Goal: Check status: Check status

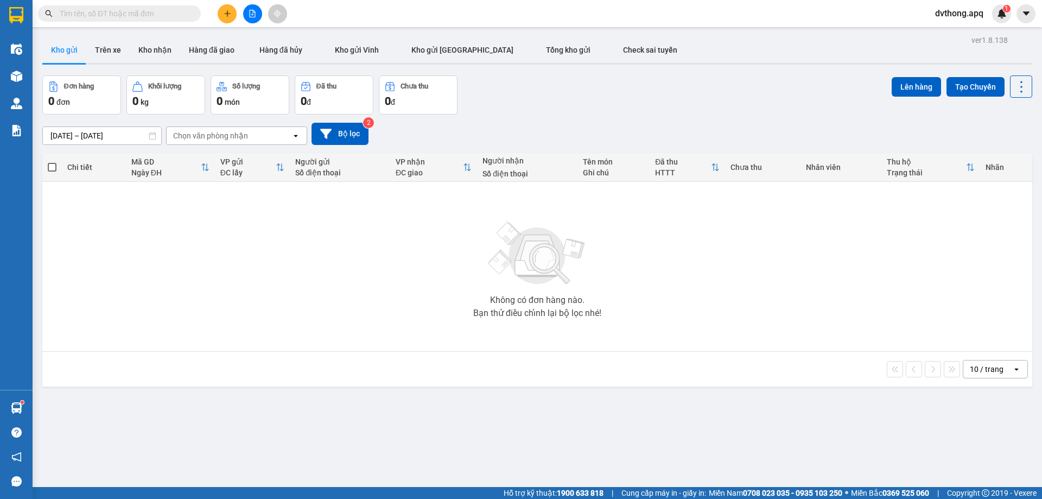
click at [173, 14] on input "text" at bounding box center [124, 14] width 128 height 12
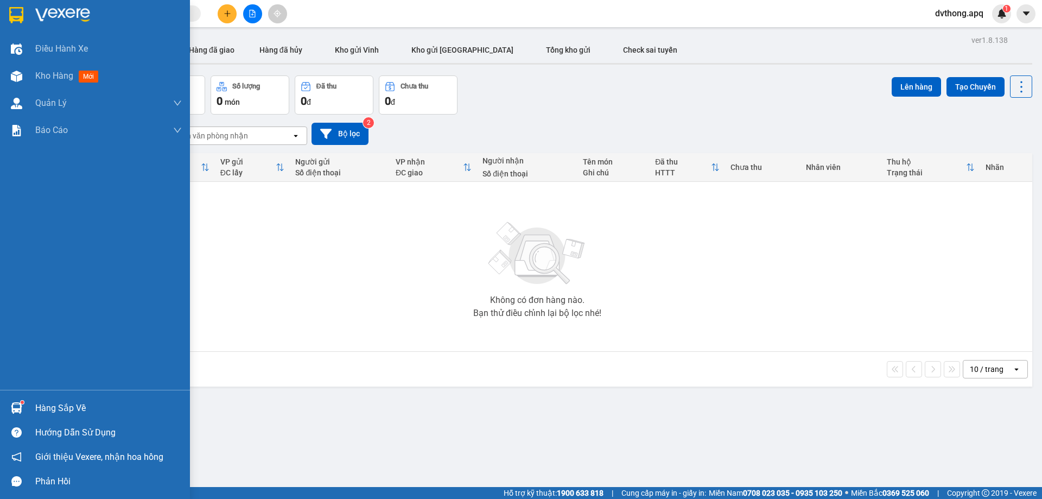
click at [39, 410] on div "Hàng sắp về" at bounding box center [108, 408] width 147 height 16
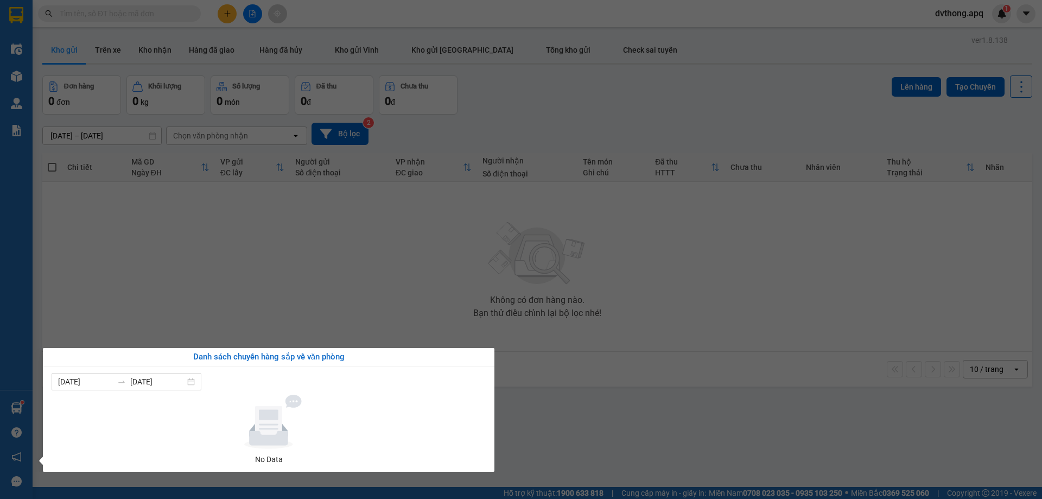
click at [388, 306] on section "Kết quả tìm kiếm ( 0 ) Bộ lọc No Data dvthong.apq 1 Điều hành xe Kho hàng mới Q…" at bounding box center [521, 249] width 1042 height 499
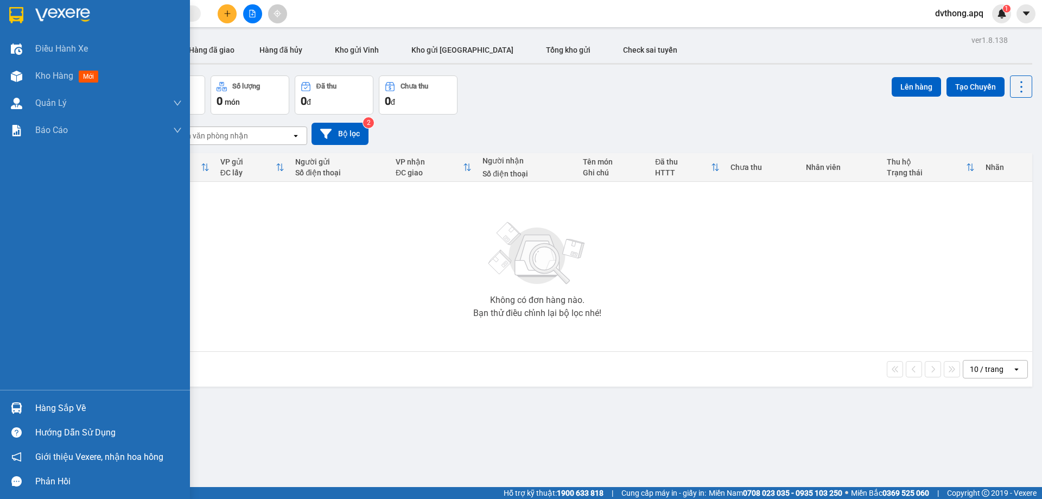
click at [32, 408] on div "Hàng sắp về" at bounding box center [95, 408] width 190 height 24
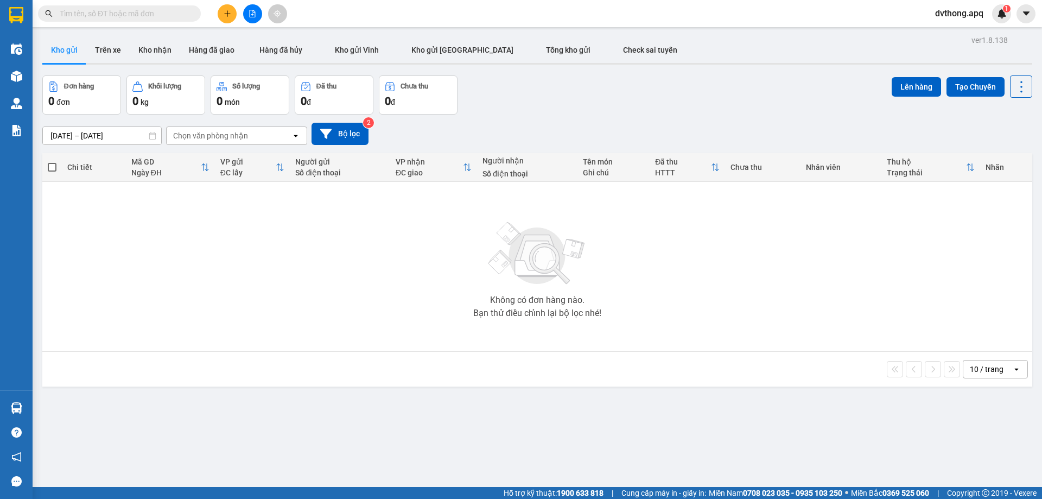
click at [59, 206] on section "Kết quả tìm kiếm ( 0 ) Bộ lọc No Data dvthong.apq 1 Điều hành xe Kho hàng mới Q…" at bounding box center [521, 249] width 1042 height 499
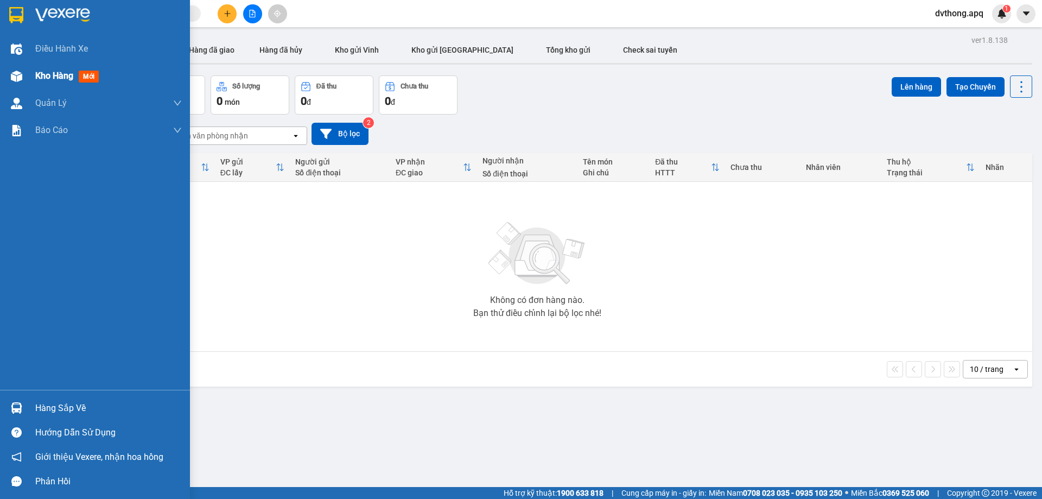
click at [21, 75] on img at bounding box center [16, 76] width 11 height 11
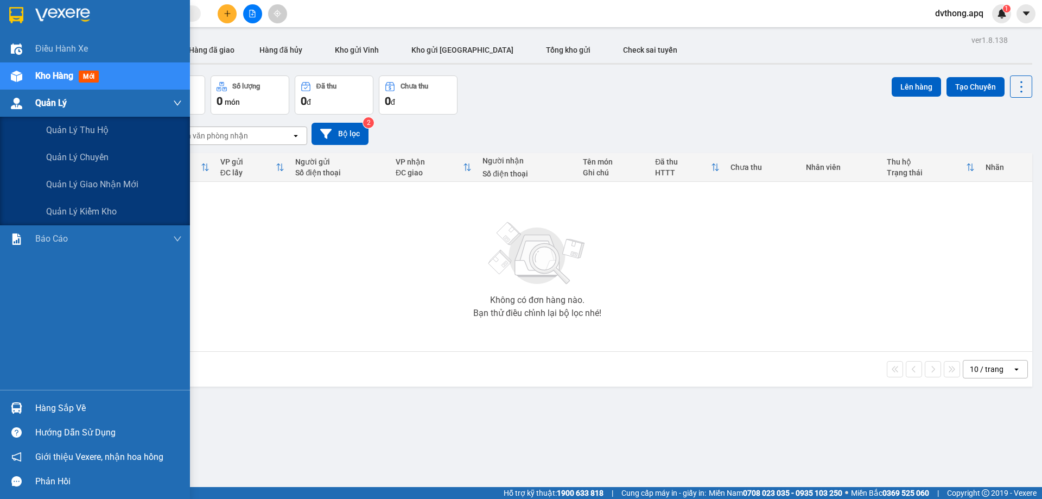
click at [36, 98] on span "Quản Lý" at bounding box center [50, 103] width 31 height 14
click at [23, 103] on div at bounding box center [16, 103] width 19 height 19
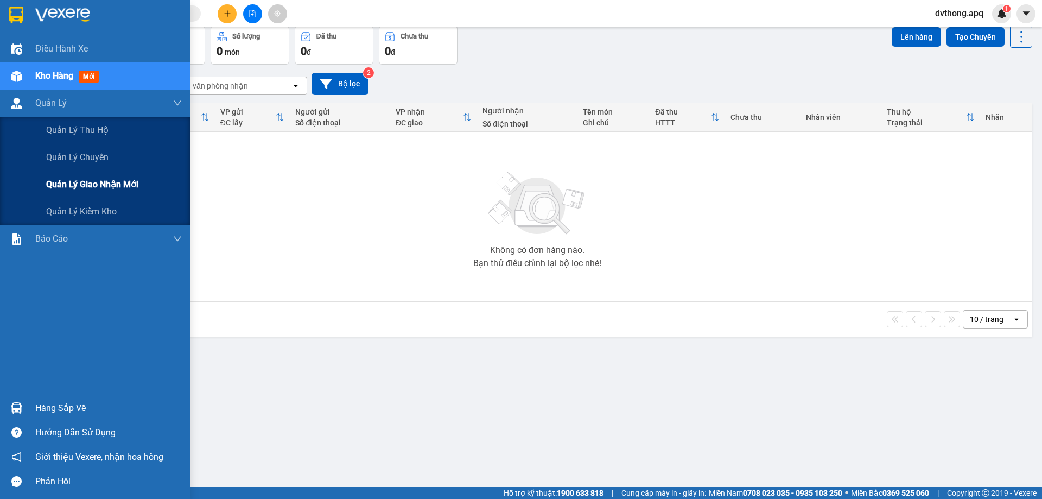
click at [92, 182] on span "Quản lý giao nhận mới" at bounding box center [92, 184] width 92 height 14
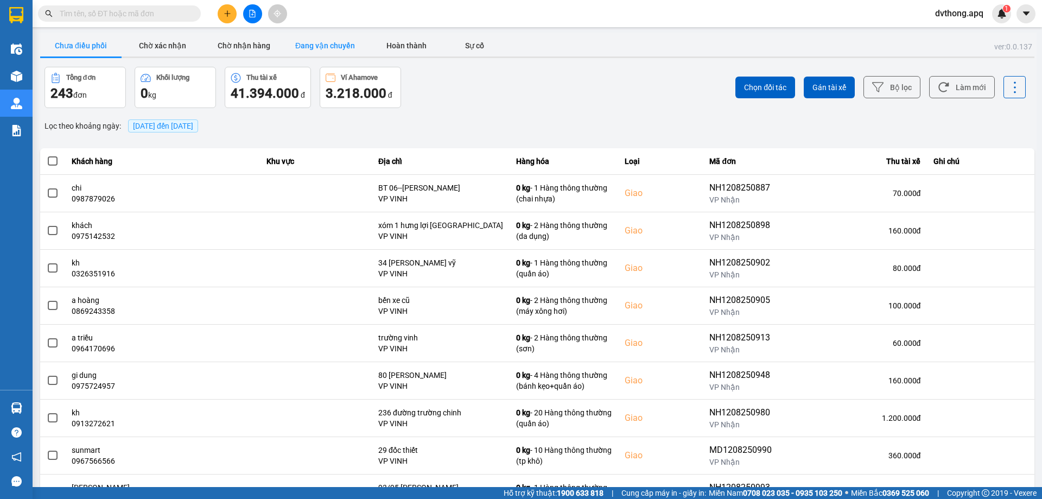
click at [354, 43] on button "Đang vận chuyển" at bounding box center [324, 46] width 81 height 22
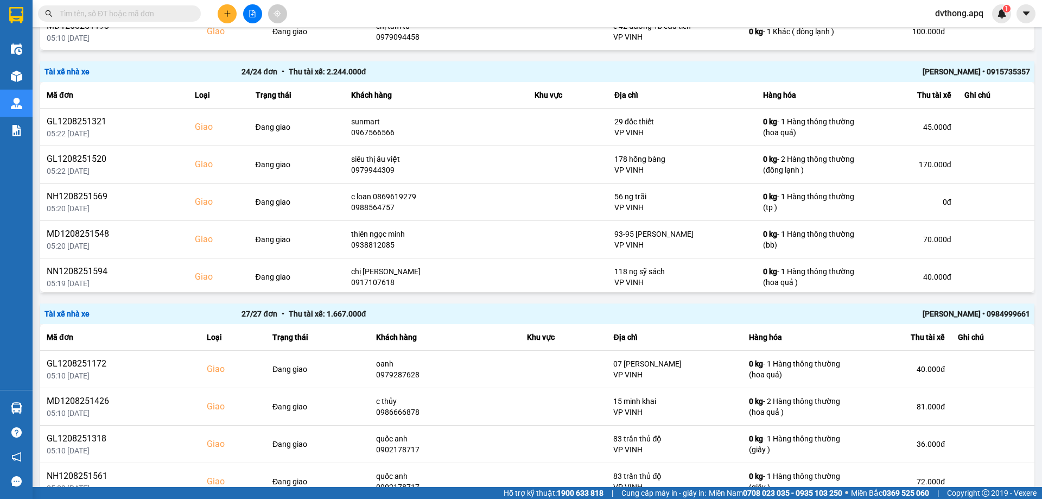
scroll to position [330, 0]
click at [964, 308] on div "[PERSON_NAME] • 0984999661" at bounding box center [833, 313] width 394 height 12
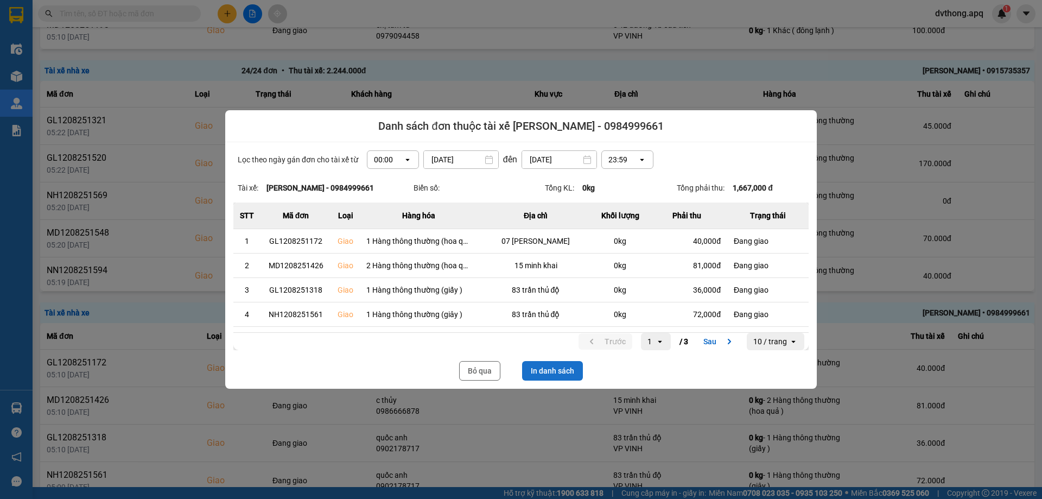
click at [542, 369] on button "In danh sách" at bounding box center [552, 371] width 61 height 20
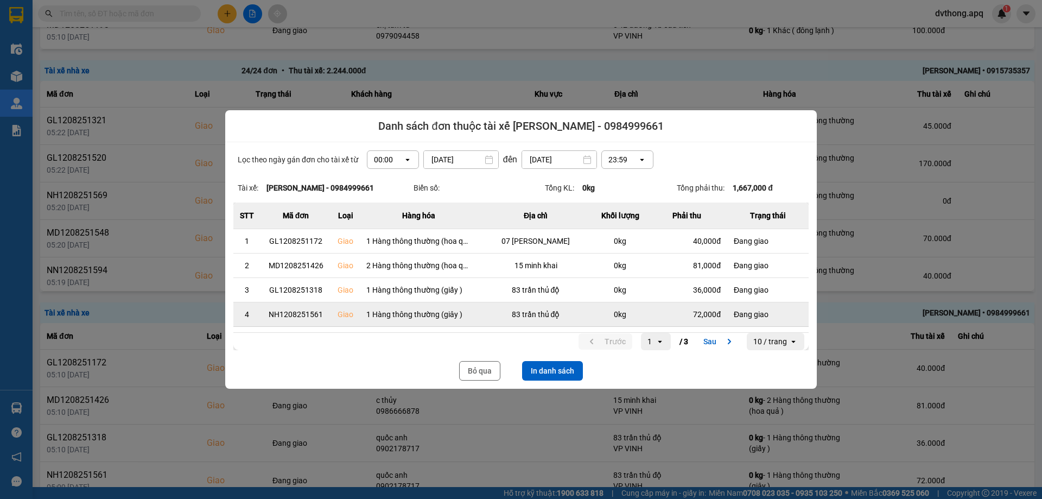
scroll to position [0, 0]
